Goal: Navigation & Orientation: Find specific page/section

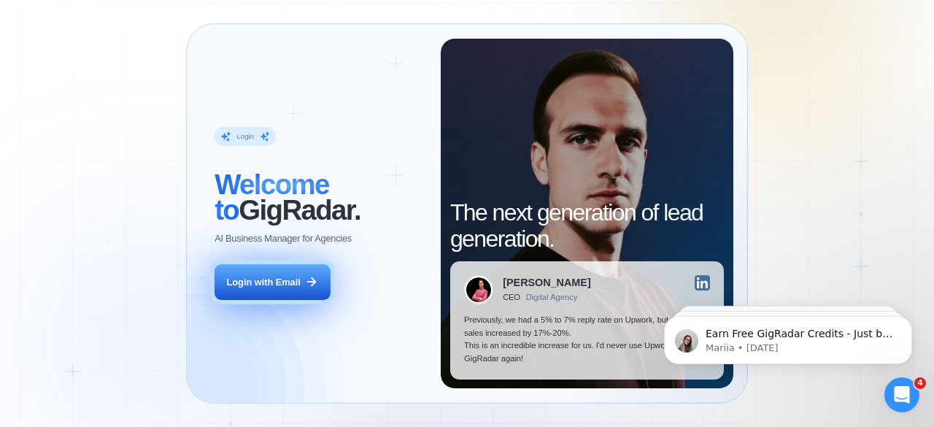
click at [254, 279] on div "Login with Email" at bounding box center [264, 282] width 74 height 13
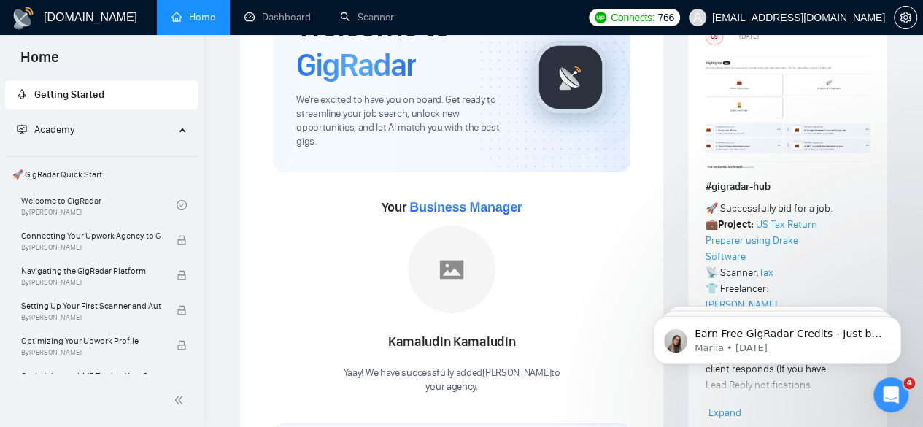
scroll to position [110, 0]
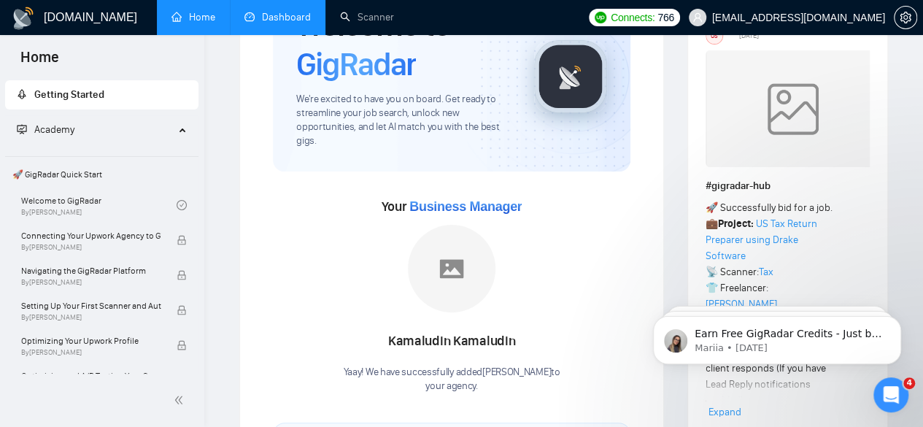
click at [296, 15] on link "Dashboard" at bounding box center [277, 17] width 66 height 12
